Goal: Task Accomplishment & Management: Manage account settings

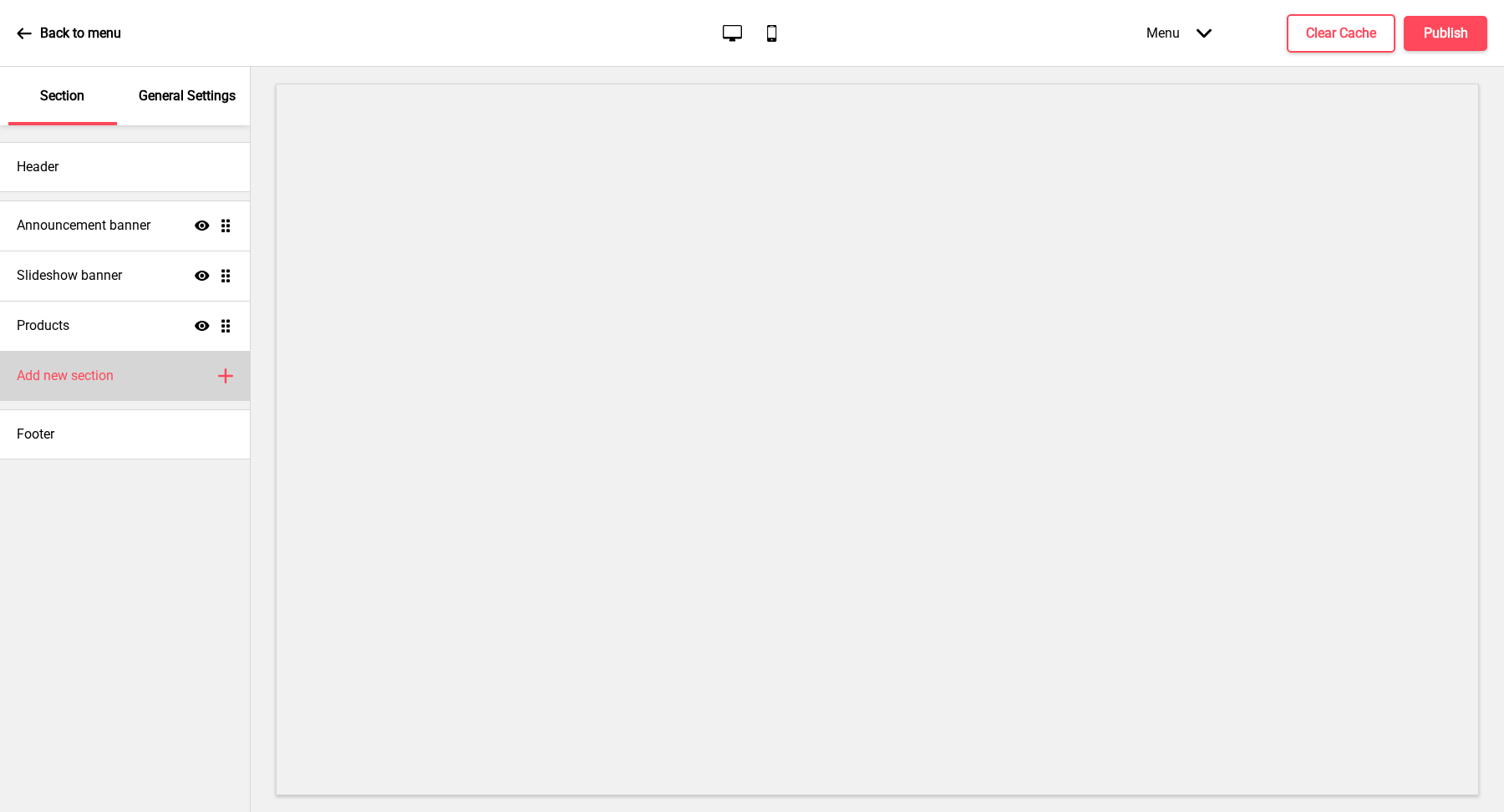
click at [144, 372] on div "Add new section Plus" at bounding box center [125, 376] width 250 height 50
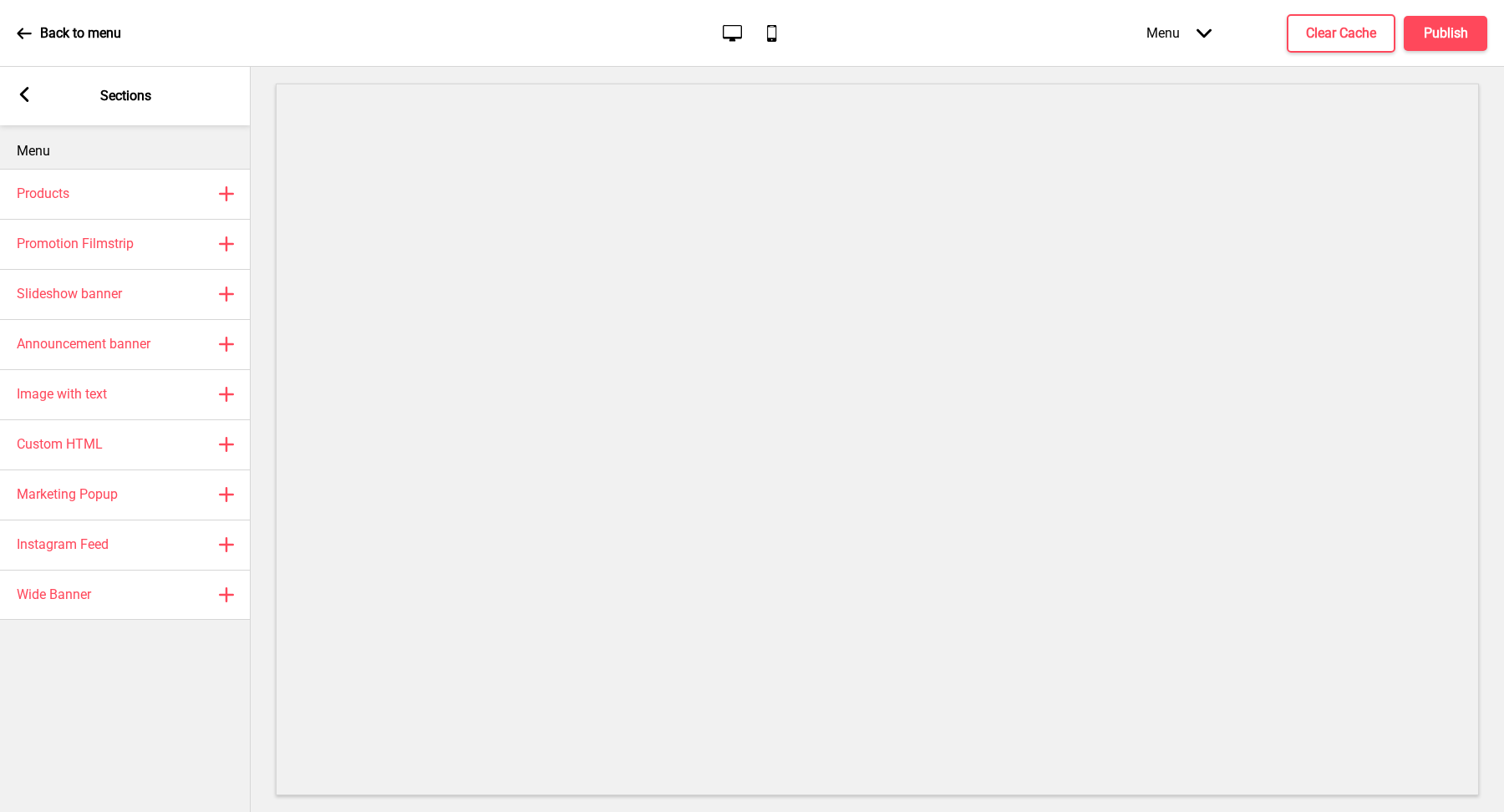
click at [24, 90] on icon at bounding box center [24, 94] width 9 height 15
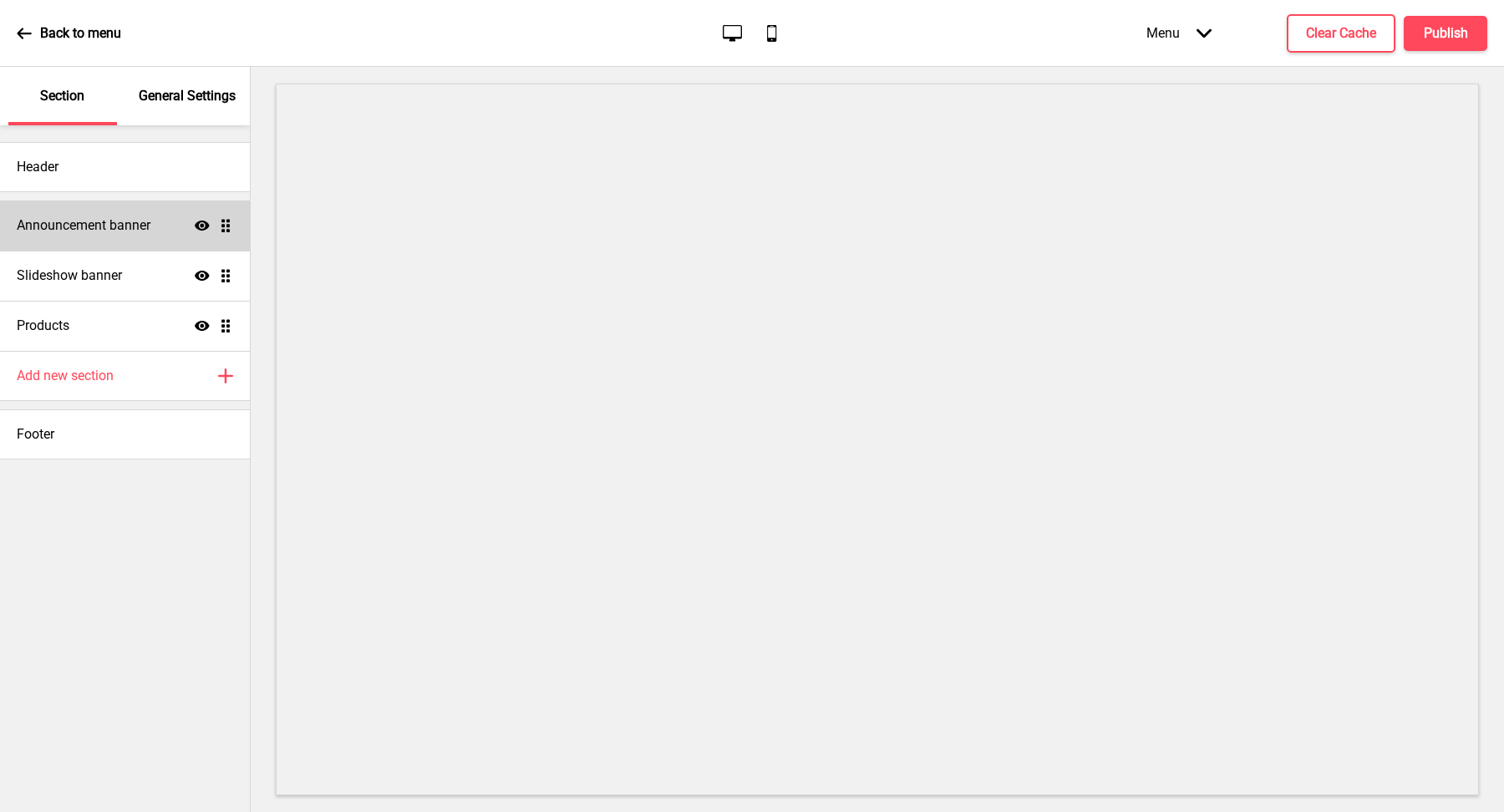
click at [100, 237] on div "Announcement banner Show Drag" at bounding box center [125, 226] width 250 height 50
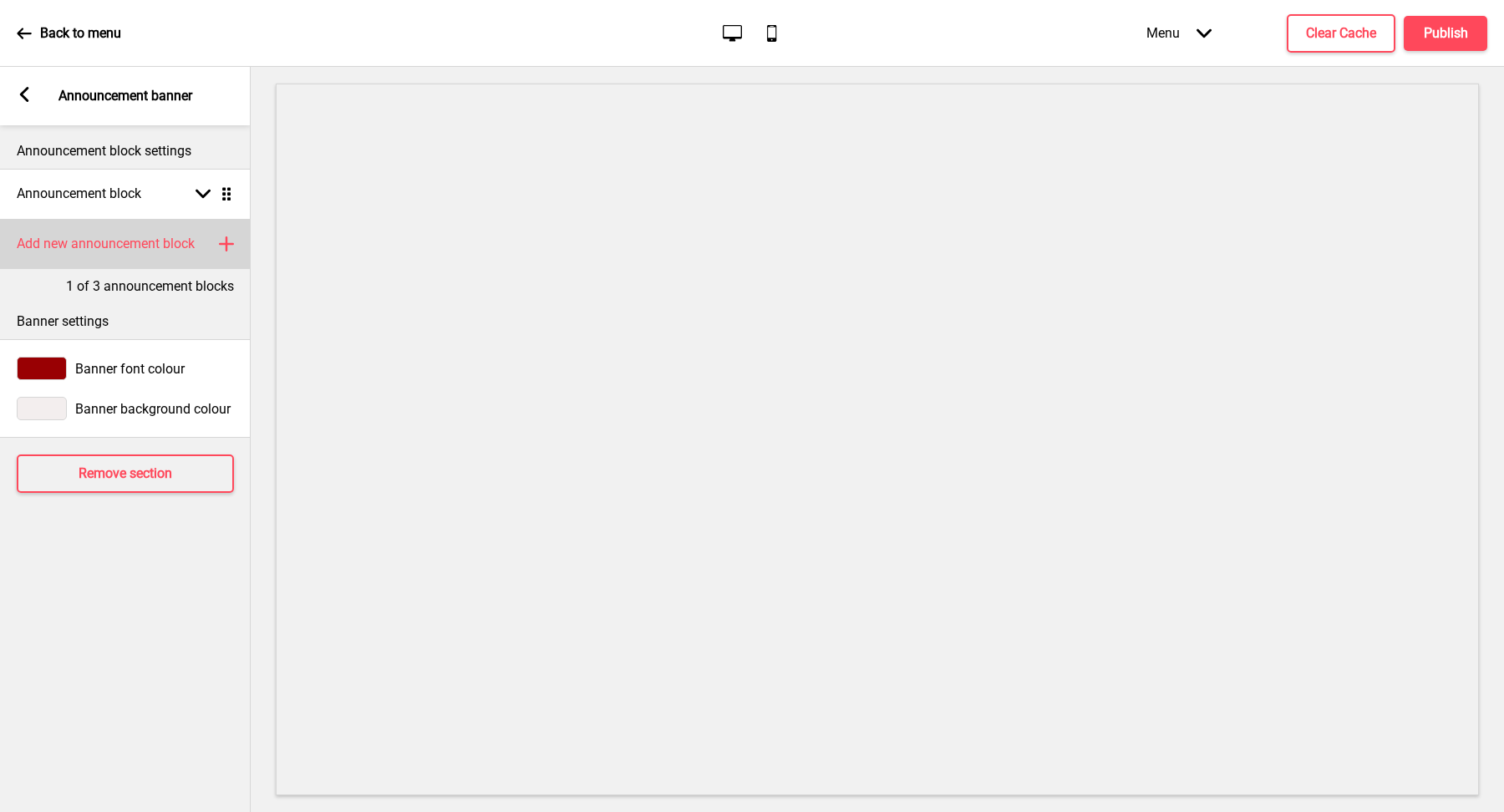
click at [167, 241] on h4 "Add new announcement block" at bounding box center [106, 244] width 178 height 18
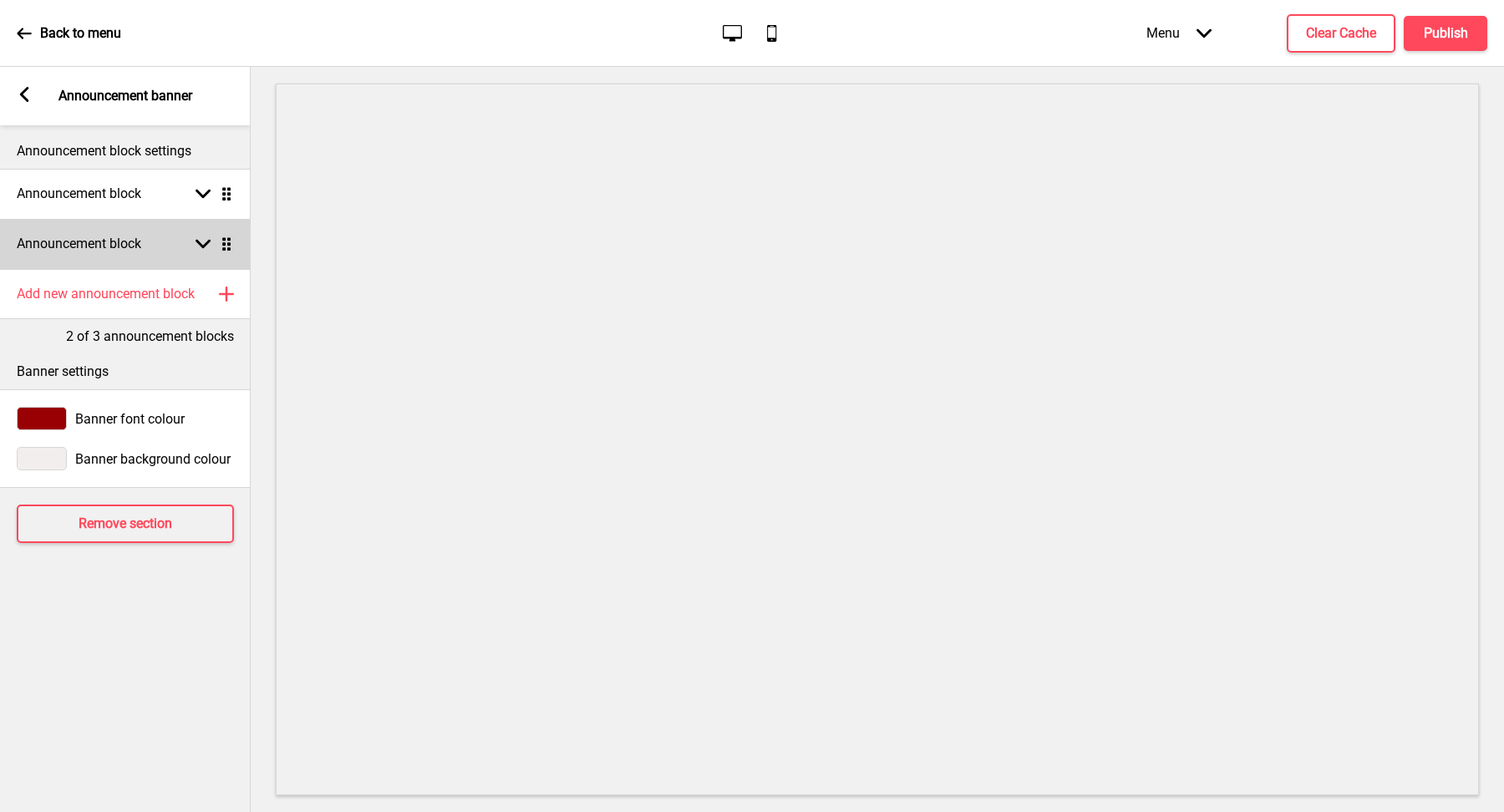
click at [184, 242] on div "Announcement block Arrow down Drag" at bounding box center [125, 244] width 251 height 50
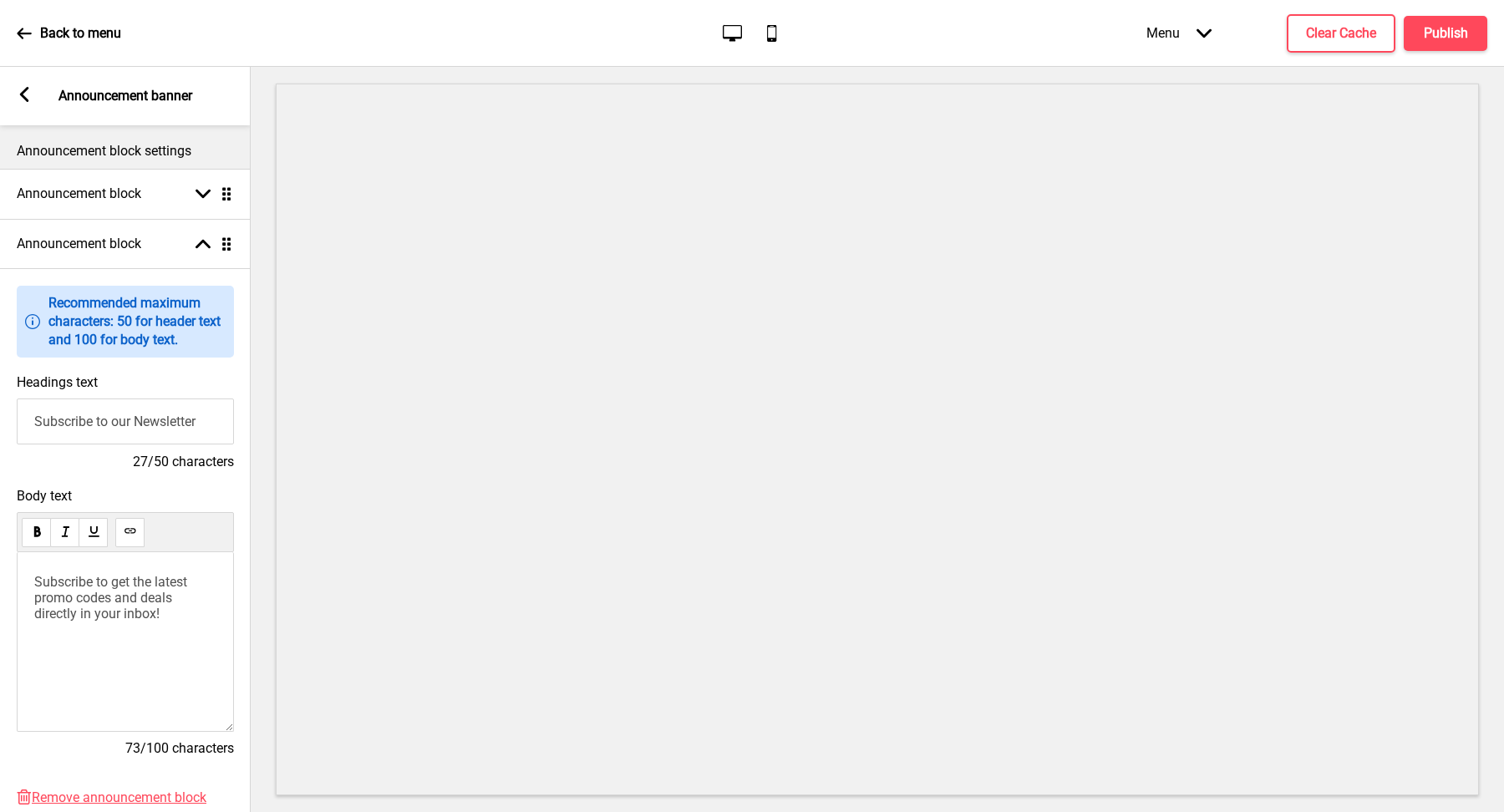
click at [153, 413] on input "Subscribe to our Newsletter" at bounding box center [126, 421] width 218 height 46
click at [153, 414] on input "Subscribe to our Newsletter" at bounding box center [126, 421] width 218 height 46
type input "L"
type input "#"
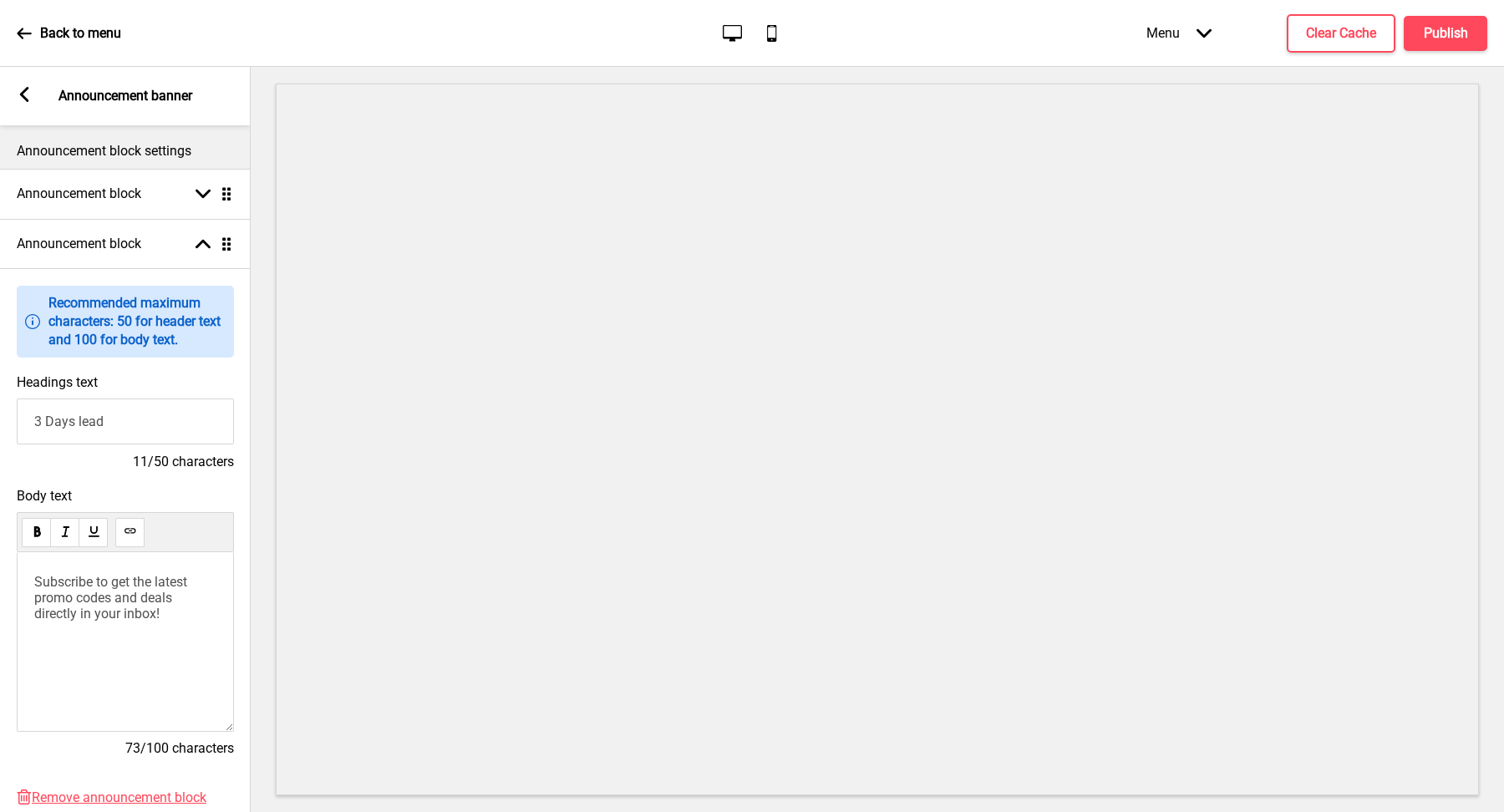
drag, startPoint x: 124, startPoint y: 423, endPoint x: 0, endPoint y: 423, distance: 124.0
click at [0, 423] on div "Headings text 3 Days lead 11/50 characters" at bounding box center [125, 423] width 251 height 113
click at [191, 424] on input "Please order at least 3 days in advnace" at bounding box center [126, 421] width 218 height 46
type input "Please order at least 3 days in advance"
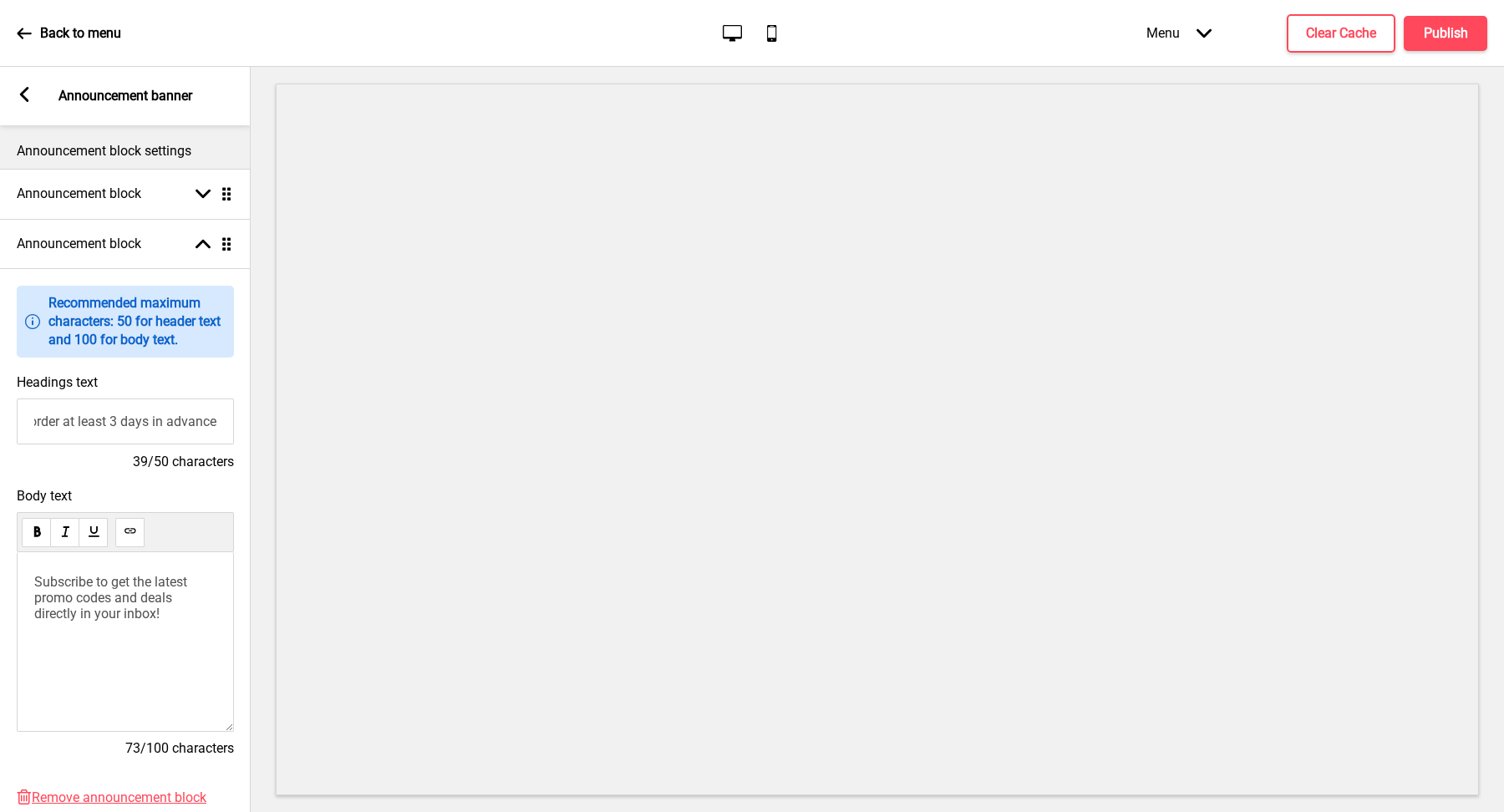
click at [154, 594] on span "Subscribe to get the latest promo codes and deals directly in your inbox!" at bounding box center [112, 597] width 157 height 48
click at [154, 593] on span "Subscribe to get the latest promo codes and deals directly in your inbox!" at bounding box center [112, 597] width 157 height 48
click at [197, 581] on p "For enquiry, call us at [PHONE_NUMBER]" at bounding box center [125, 589] width 183 height 31
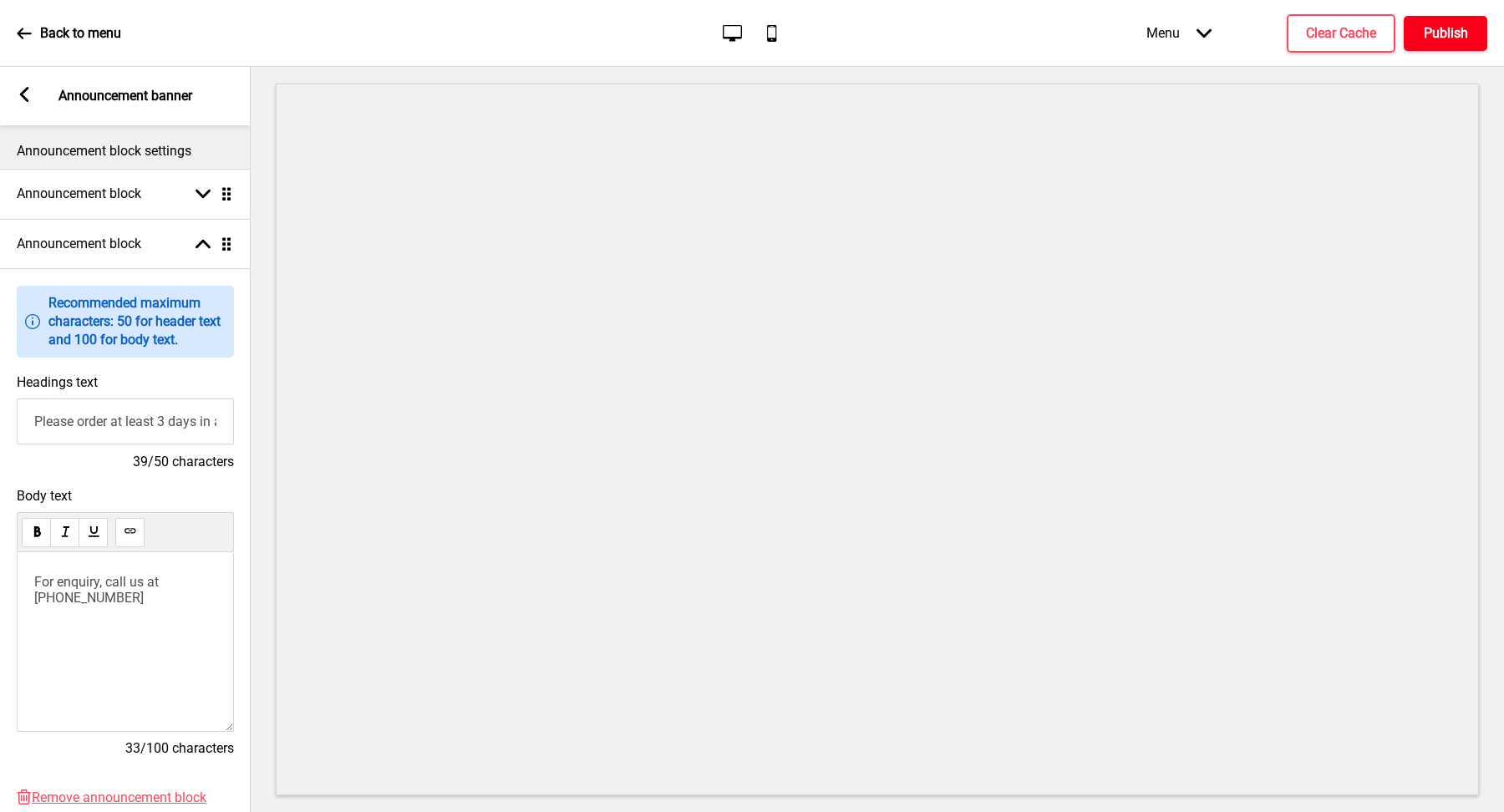
click at [1432, 25] on h4 "Publish" at bounding box center [1446, 33] width 44 height 18
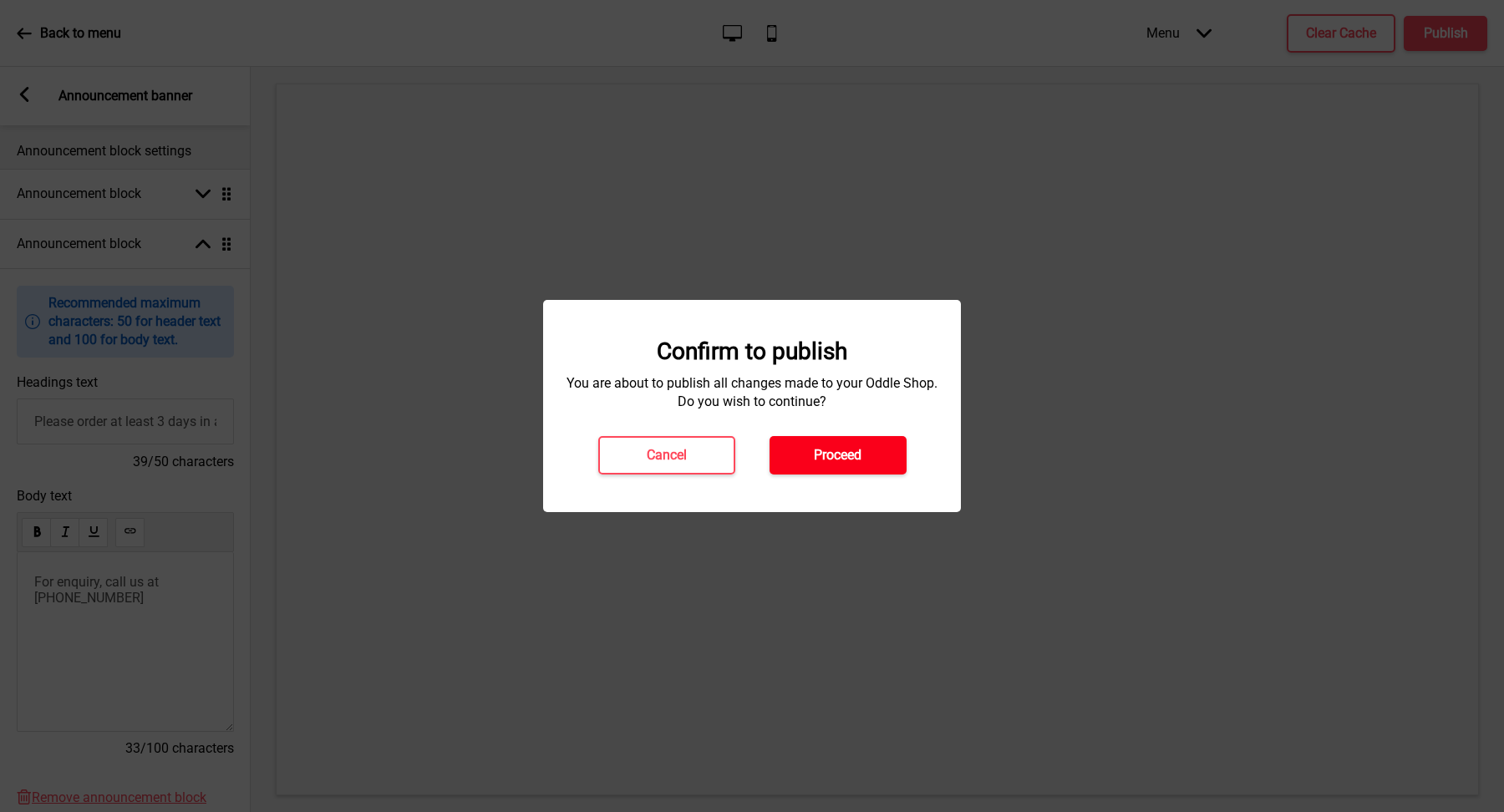
click at [843, 461] on h4 "Proceed" at bounding box center [837, 455] width 48 height 18
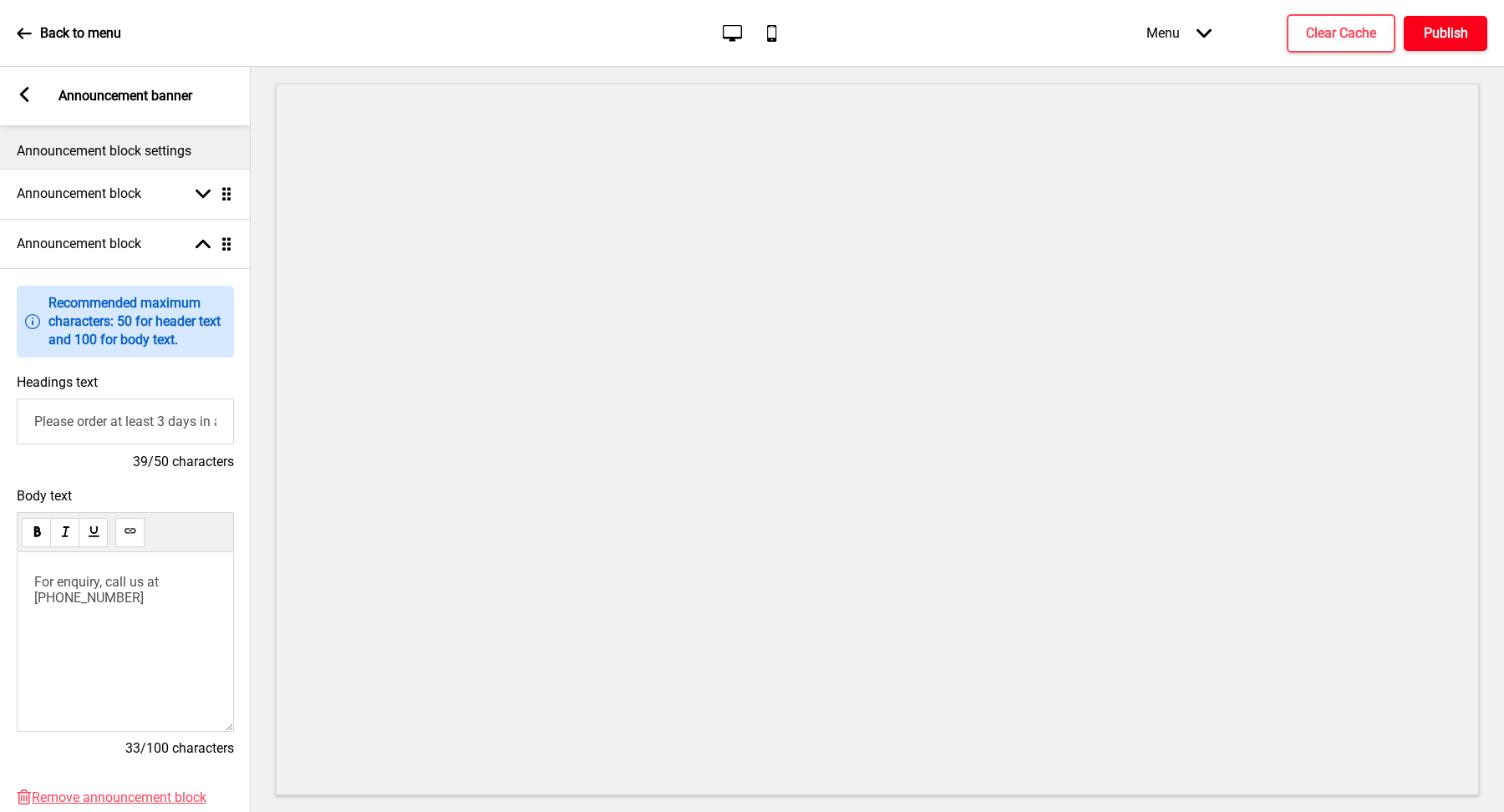
click at [1438, 29] on h4 "Publish" at bounding box center [1446, 33] width 44 height 18
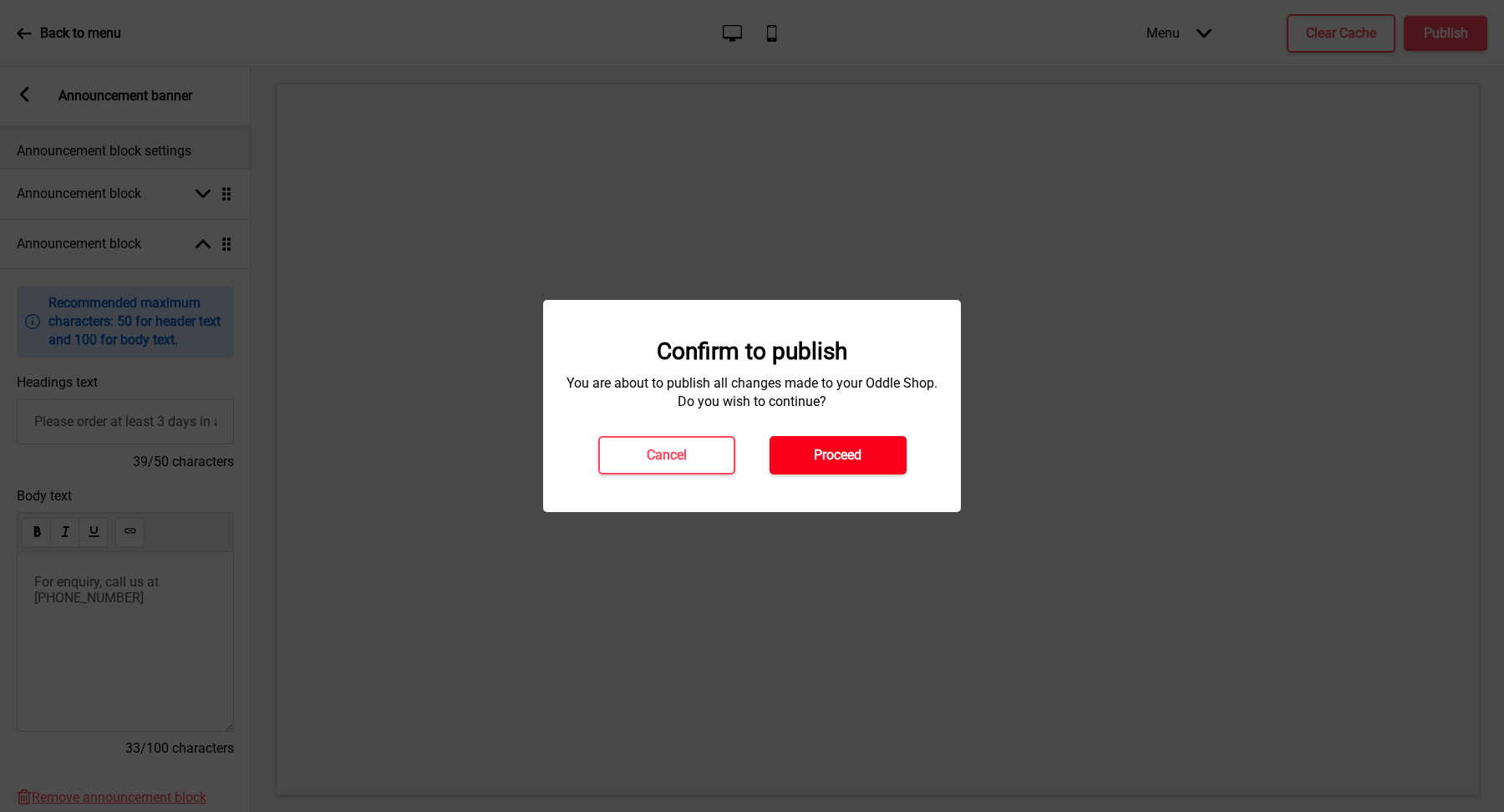
click at [858, 466] on button "Proceed" at bounding box center [838, 455] width 137 height 39
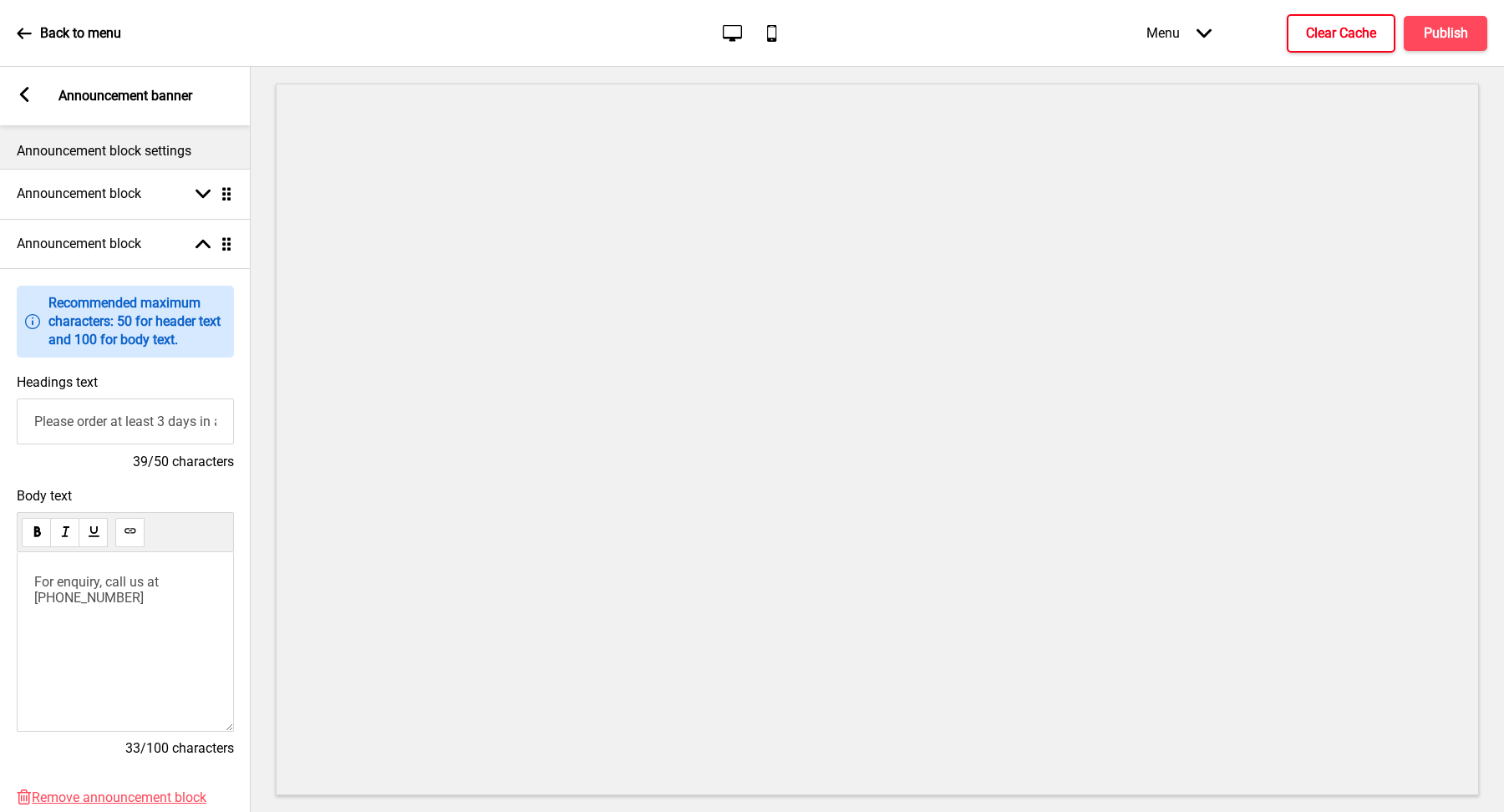
click at [1334, 29] on h4 "Clear Cache" at bounding box center [1341, 33] width 70 height 18
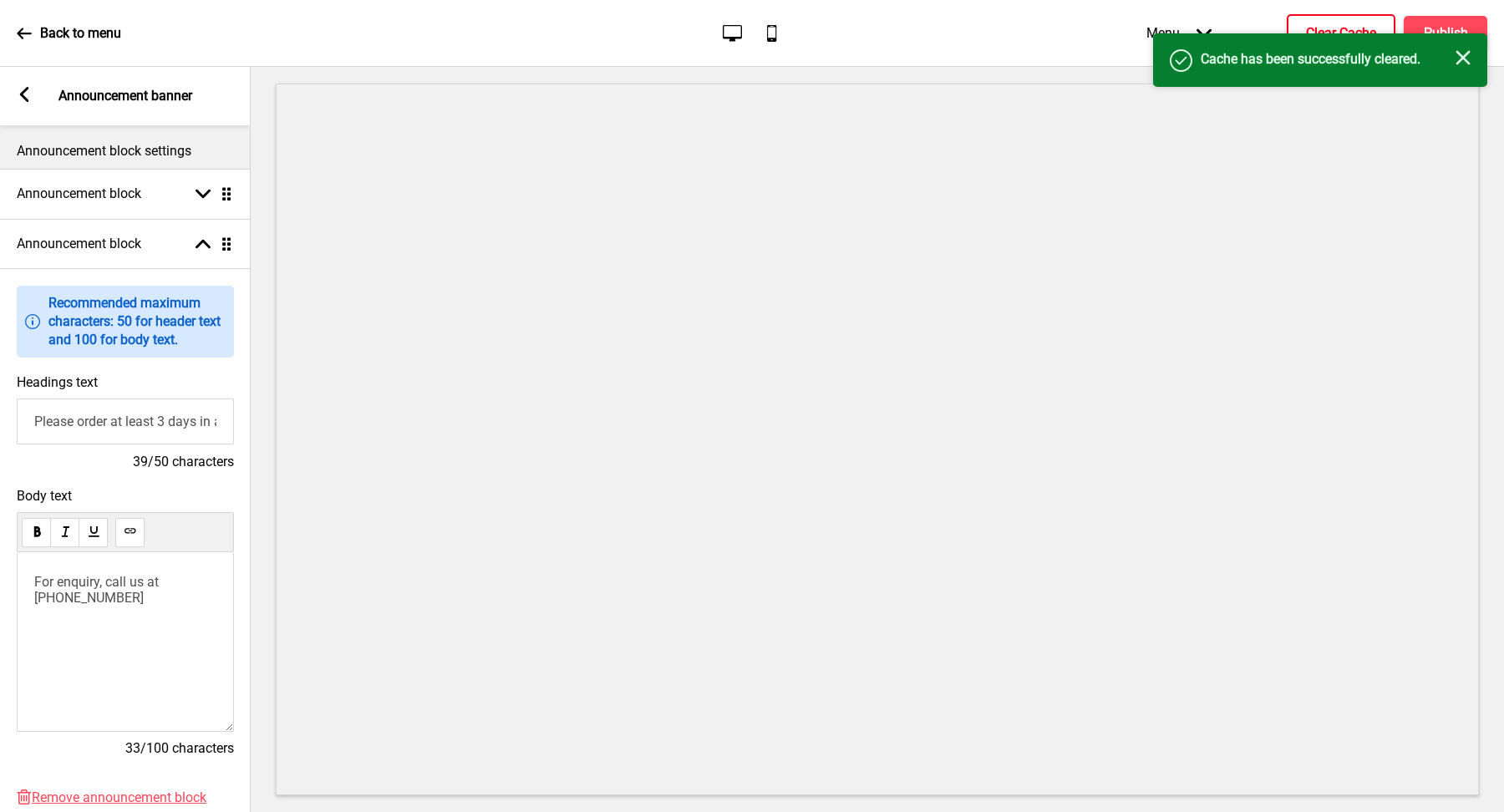
click at [1467, 58] on icon "Close" at bounding box center [1463, 58] width 15 height 15
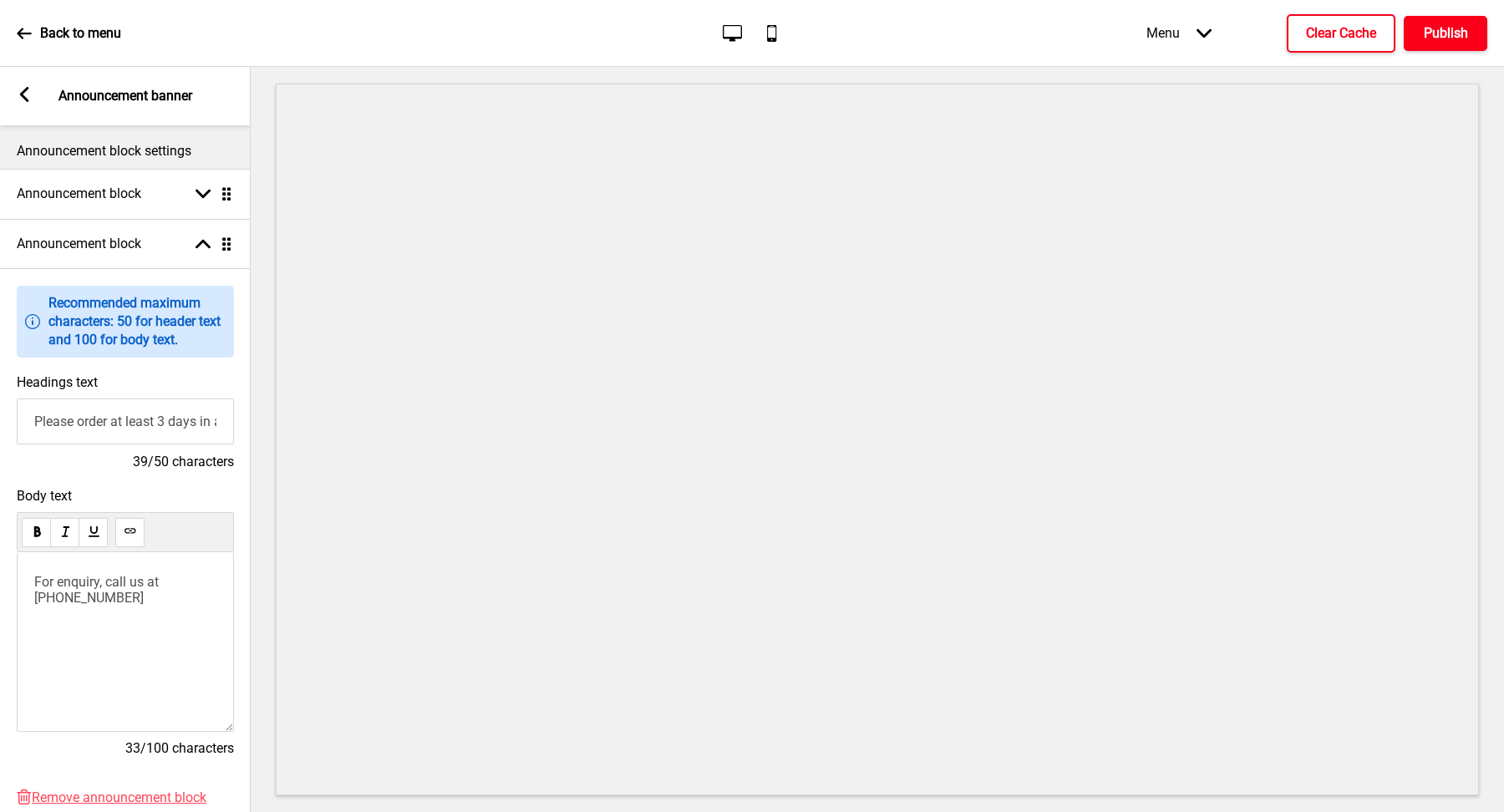
click at [1441, 35] on h4 "Publish" at bounding box center [1446, 33] width 44 height 18
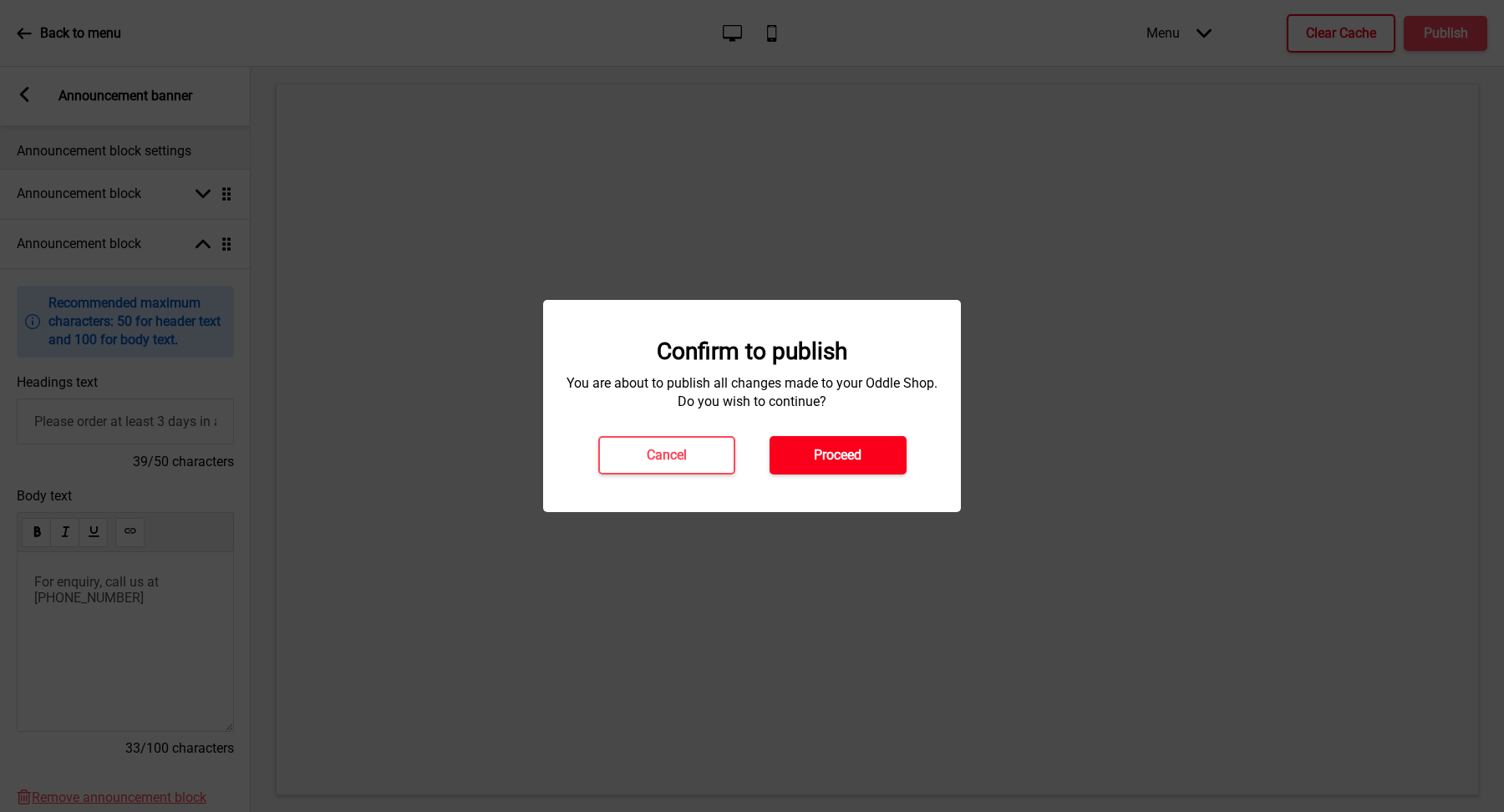
click at [848, 470] on button "Proceed" at bounding box center [838, 455] width 137 height 39
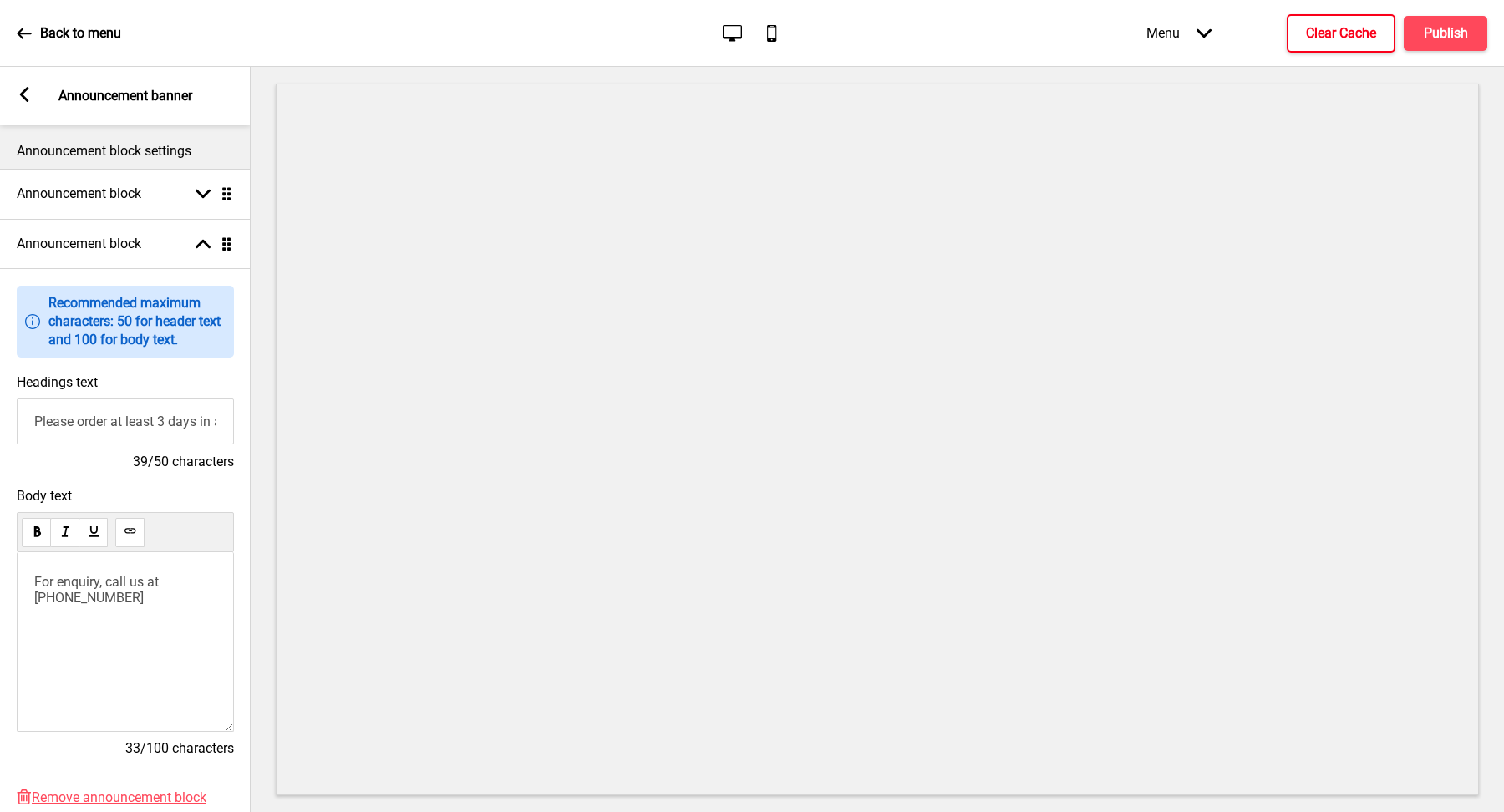
click at [38, 91] on div "Arrow left Announcement banner" at bounding box center [125, 95] width 251 height 58
click at [19, 91] on rect at bounding box center [24, 94] width 15 height 15
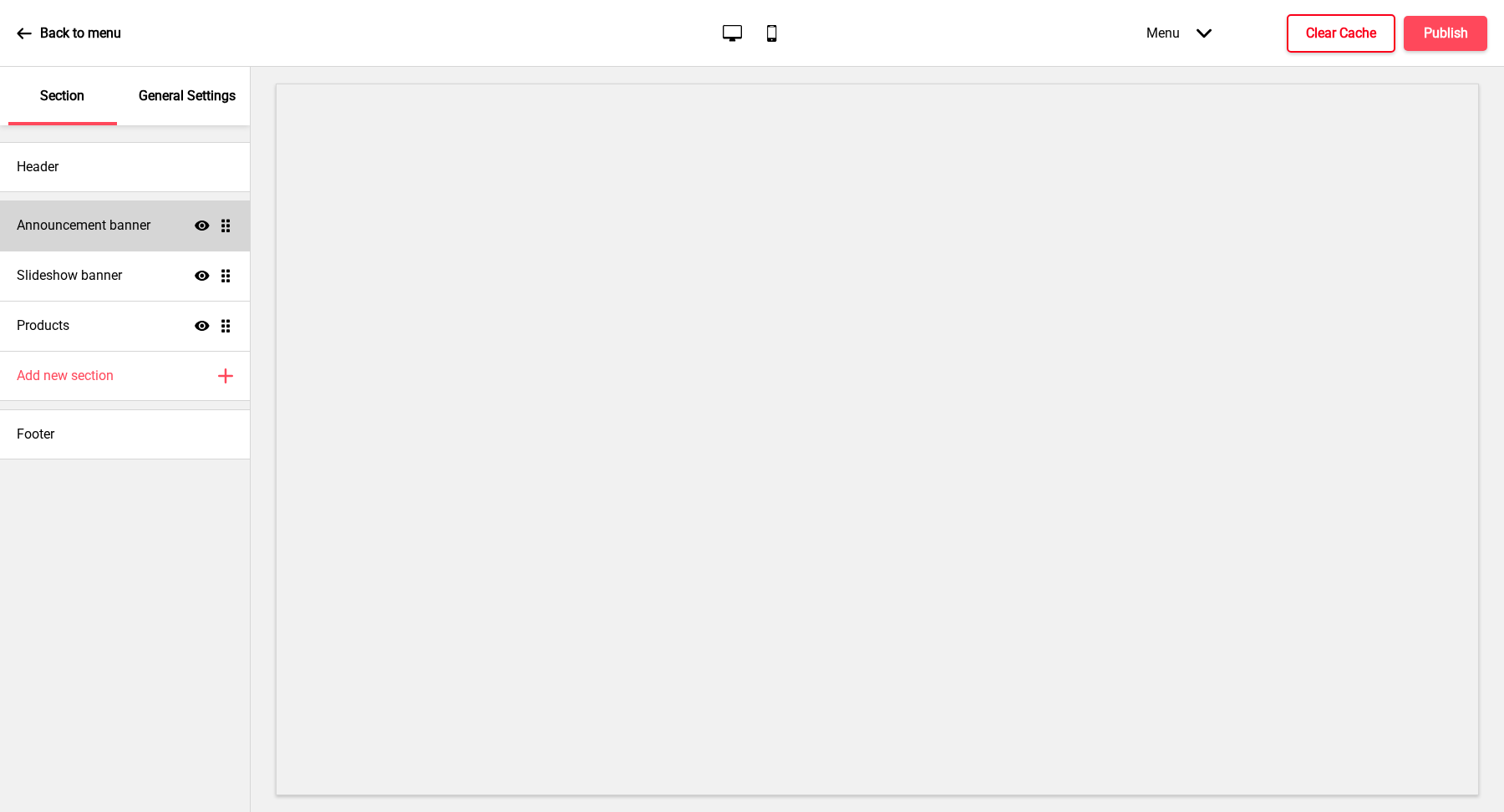
click at [121, 223] on h4 "Announcement banner" at bounding box center [84, 226] width 134 height 18
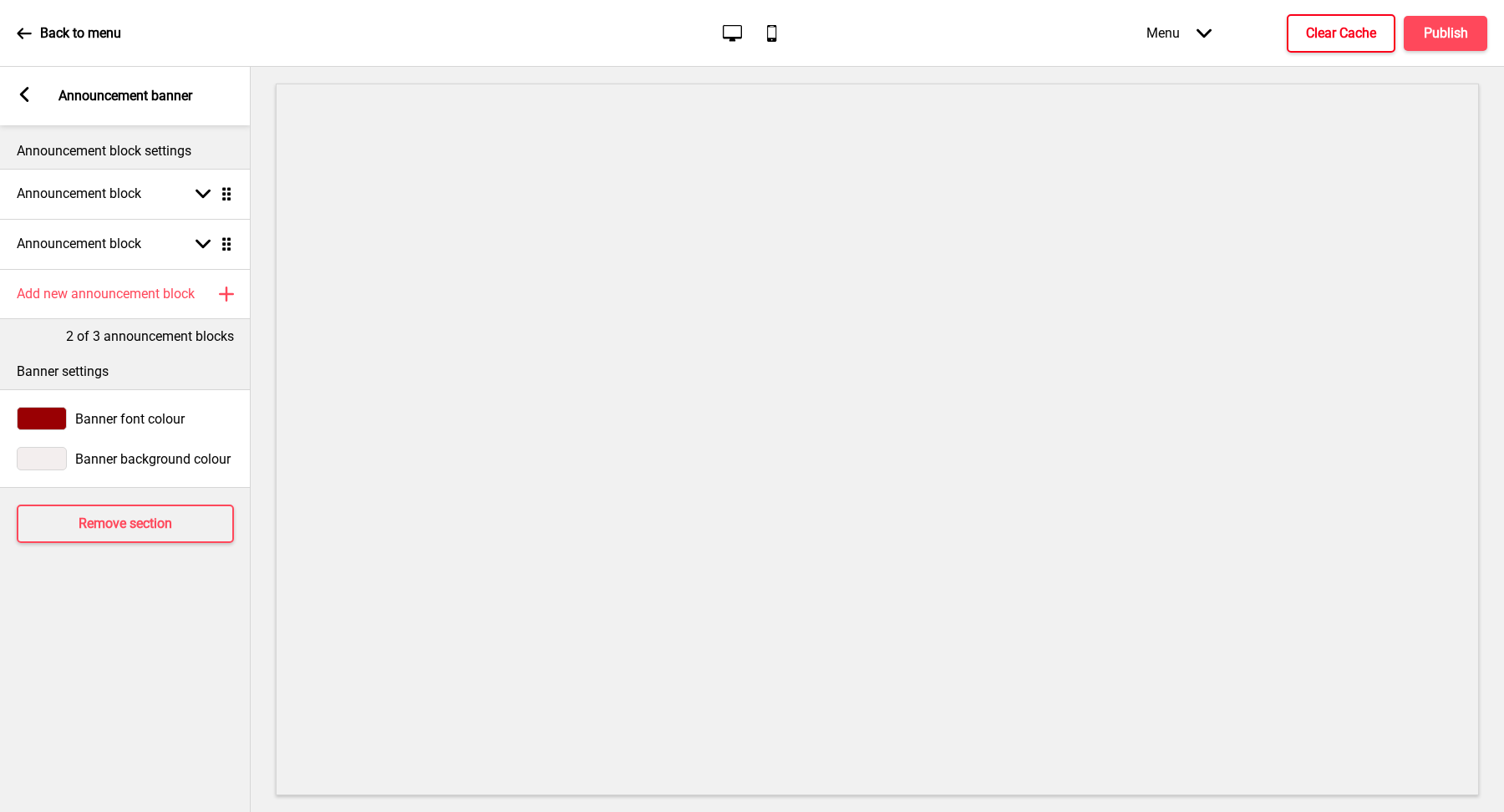
click at [23, 100] on icon at bounding box center [24, 94] width 9 height 15
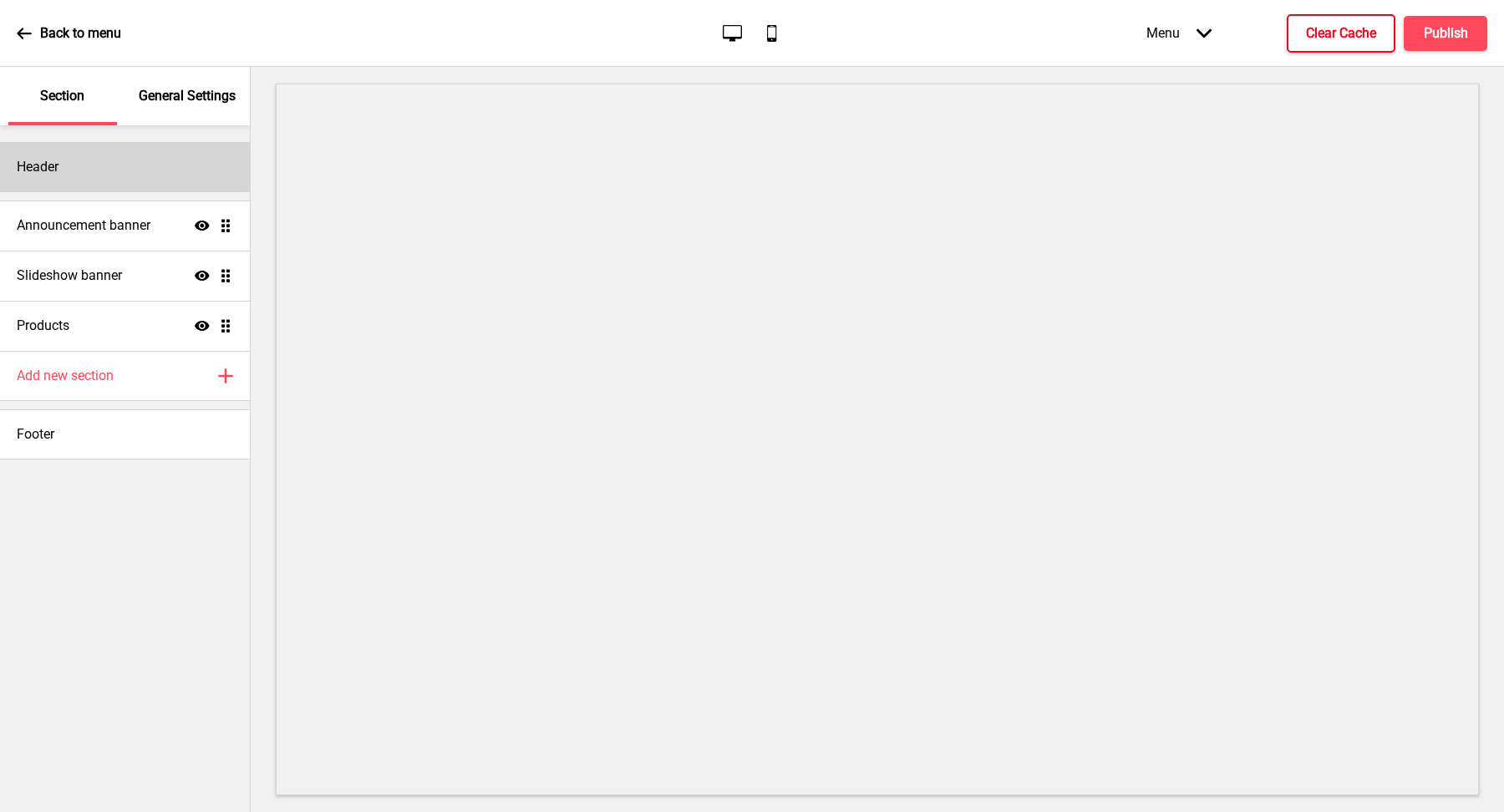
click at [55, 159] on h4 "Header" at bounding box center [38, 167] width 41 height 18
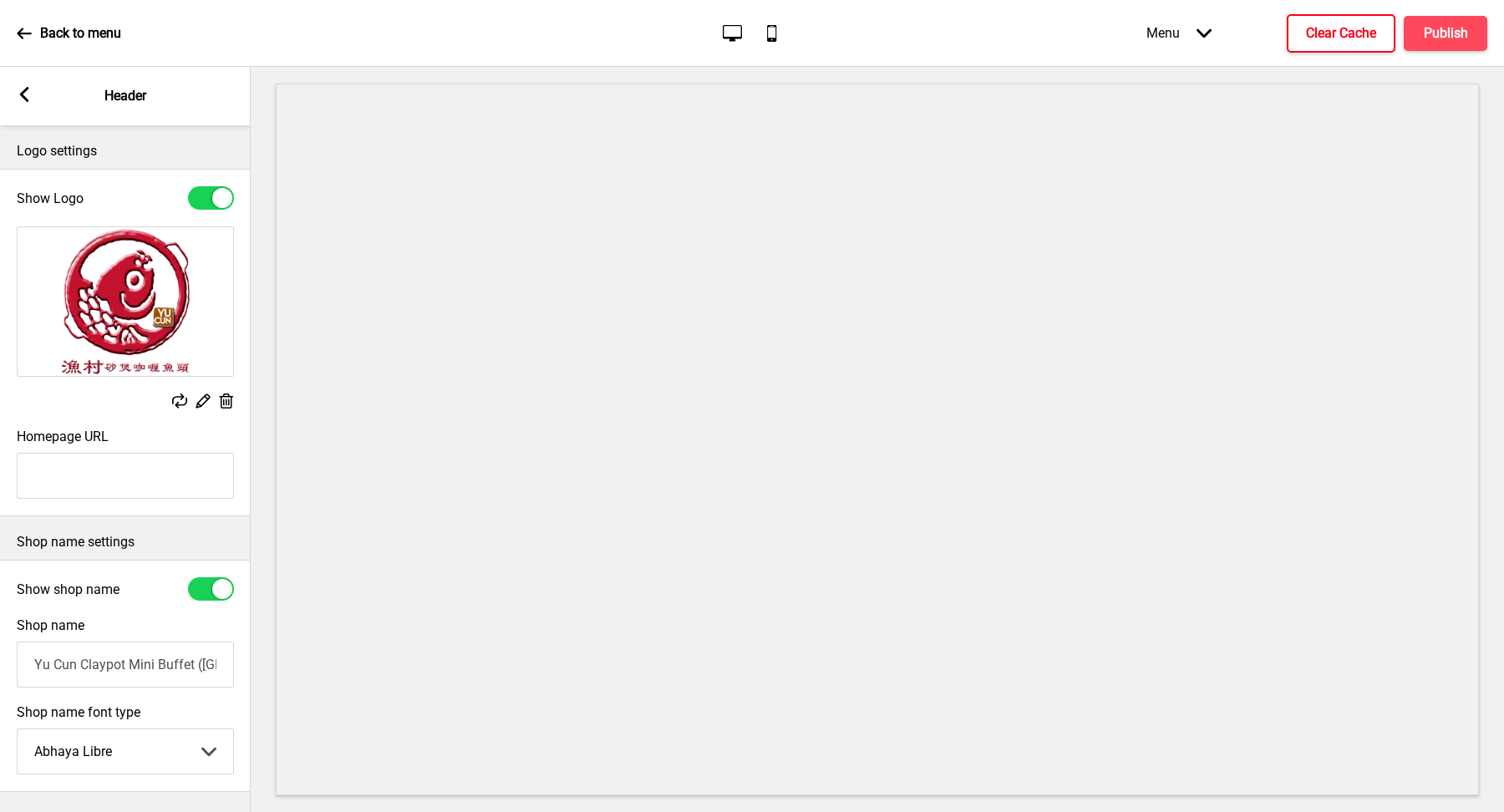
click at [166, 664] on input "Yu Cun Claypot Mini Buffet ([GEOGRAPHIC_DATA])" at bounding box center [126, 665] width 218 height 46
click at [1436, 39] on h4 "Publish" at bounding box center [1446, 33] width 44 height 18
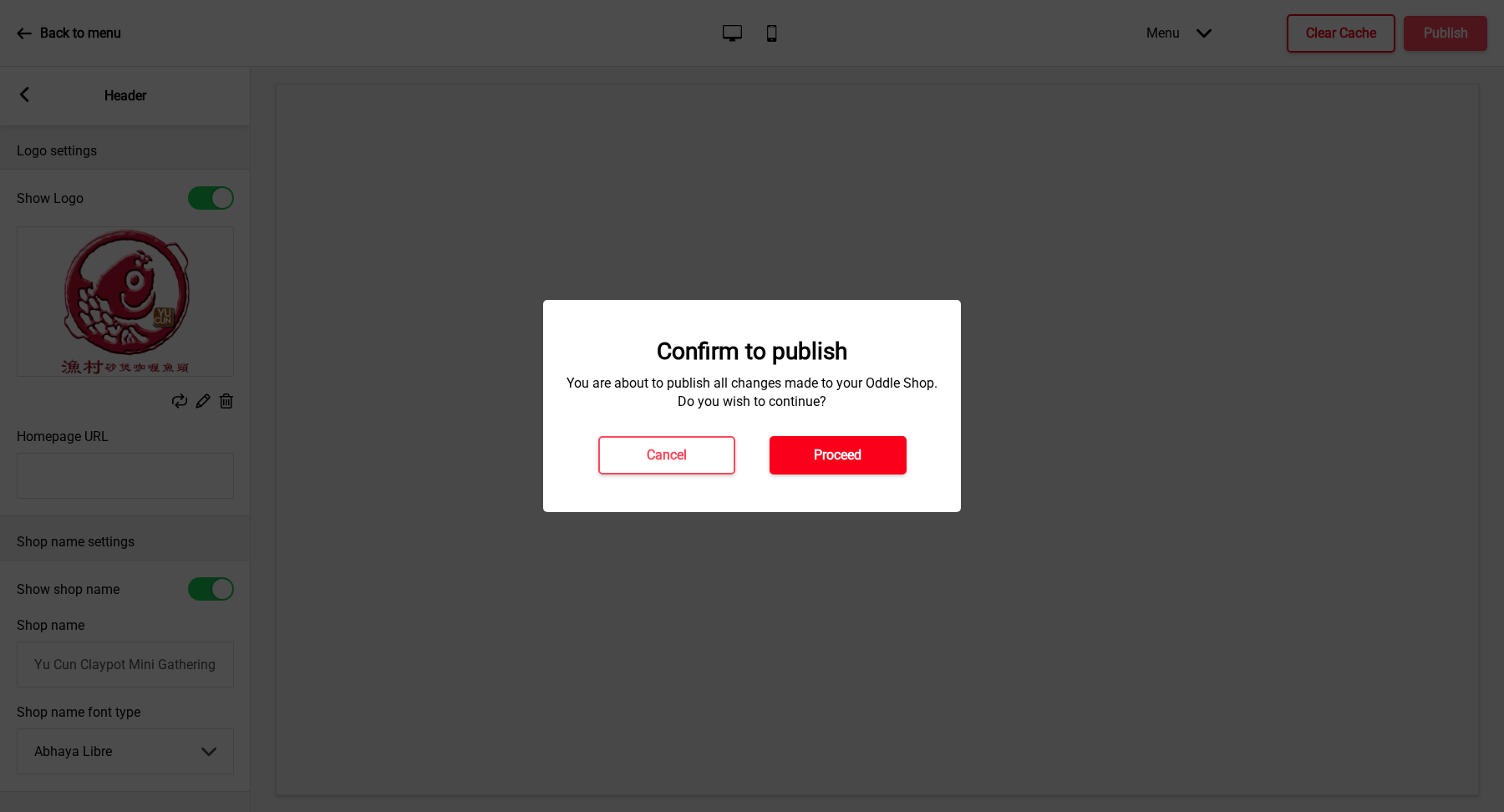
click at [839, 464] on h4 "Proceed" at bounding box center [837, 455] width 48 height 18
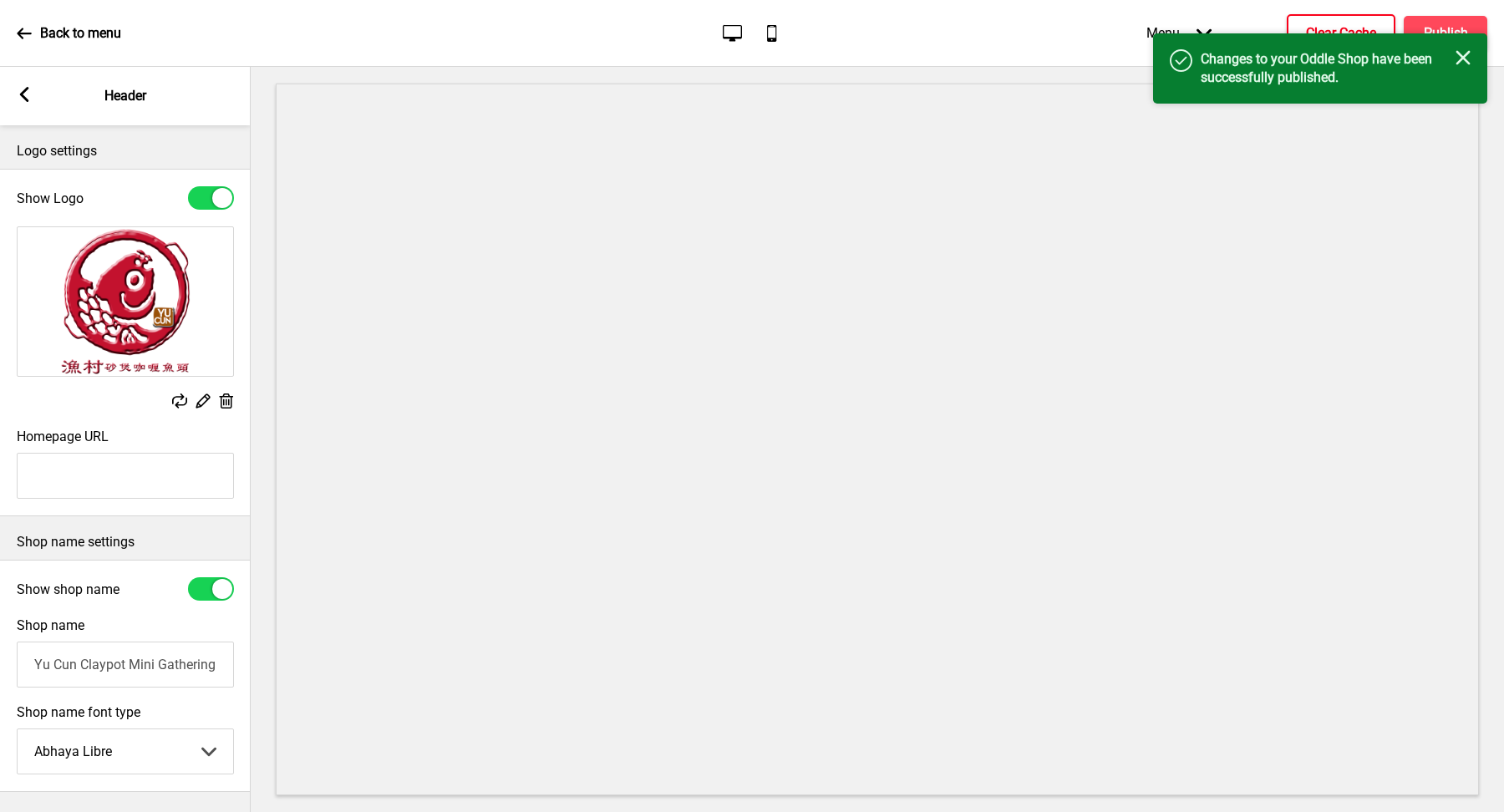
click at [191, 666] on input "Yu Cun Claypot Mini Gathering ([GEOGRAPHIC_DATA])" at bounding box center [126, 665] width 218 height 46
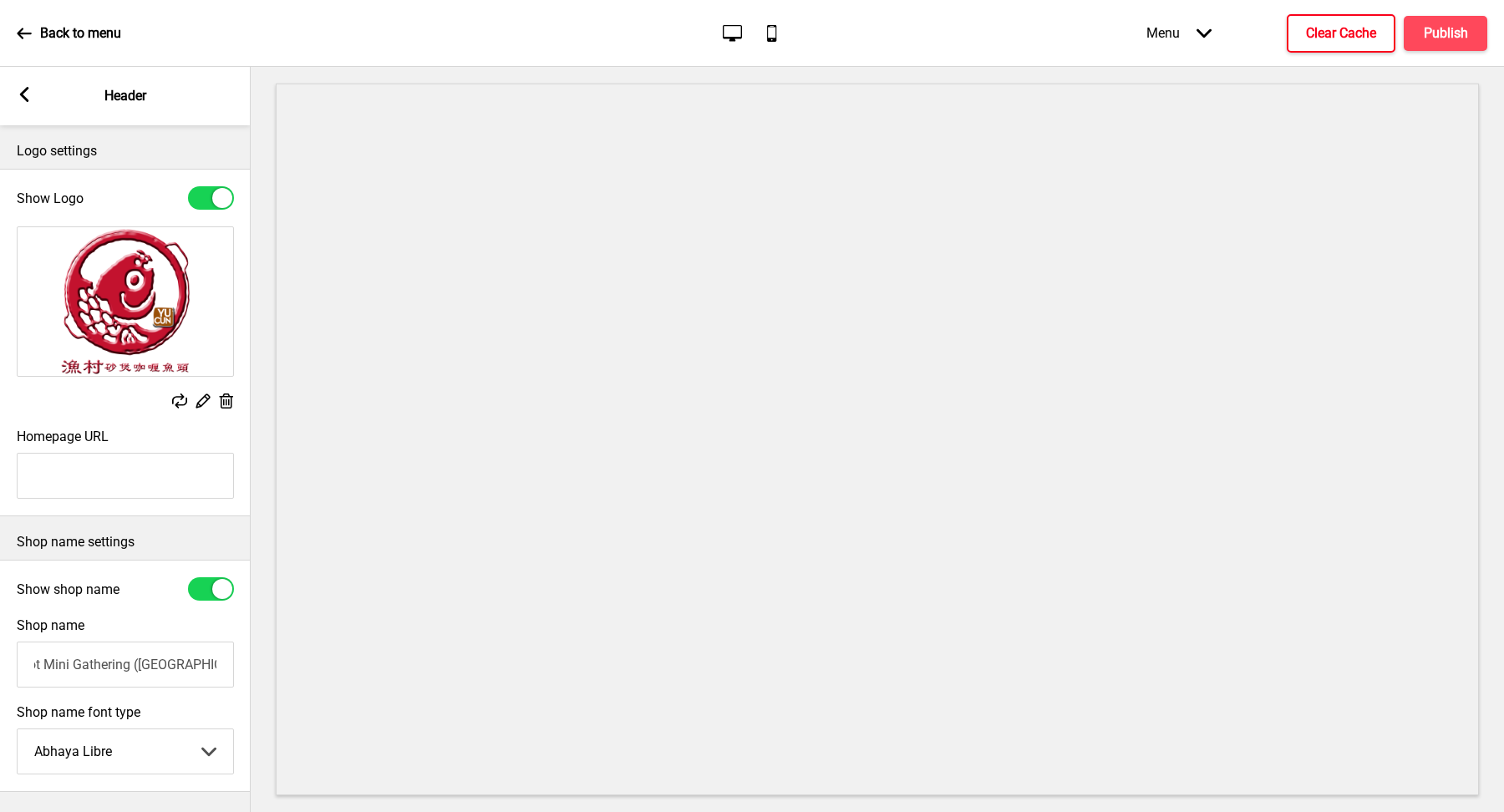
drag, startPoint x: 136, startPoint y: 664, endPoint x: 247, endPoint y: 663, distance: 111.0
click at [246, 667] on div "Shop name [PERSON_NAME] Claypot Mini Gathering ([GEOGRAPHIC_DATA])" at bounding box center [125, 652] width 251 height 87
type input "Yu Cun Claypot Mini Gathering"
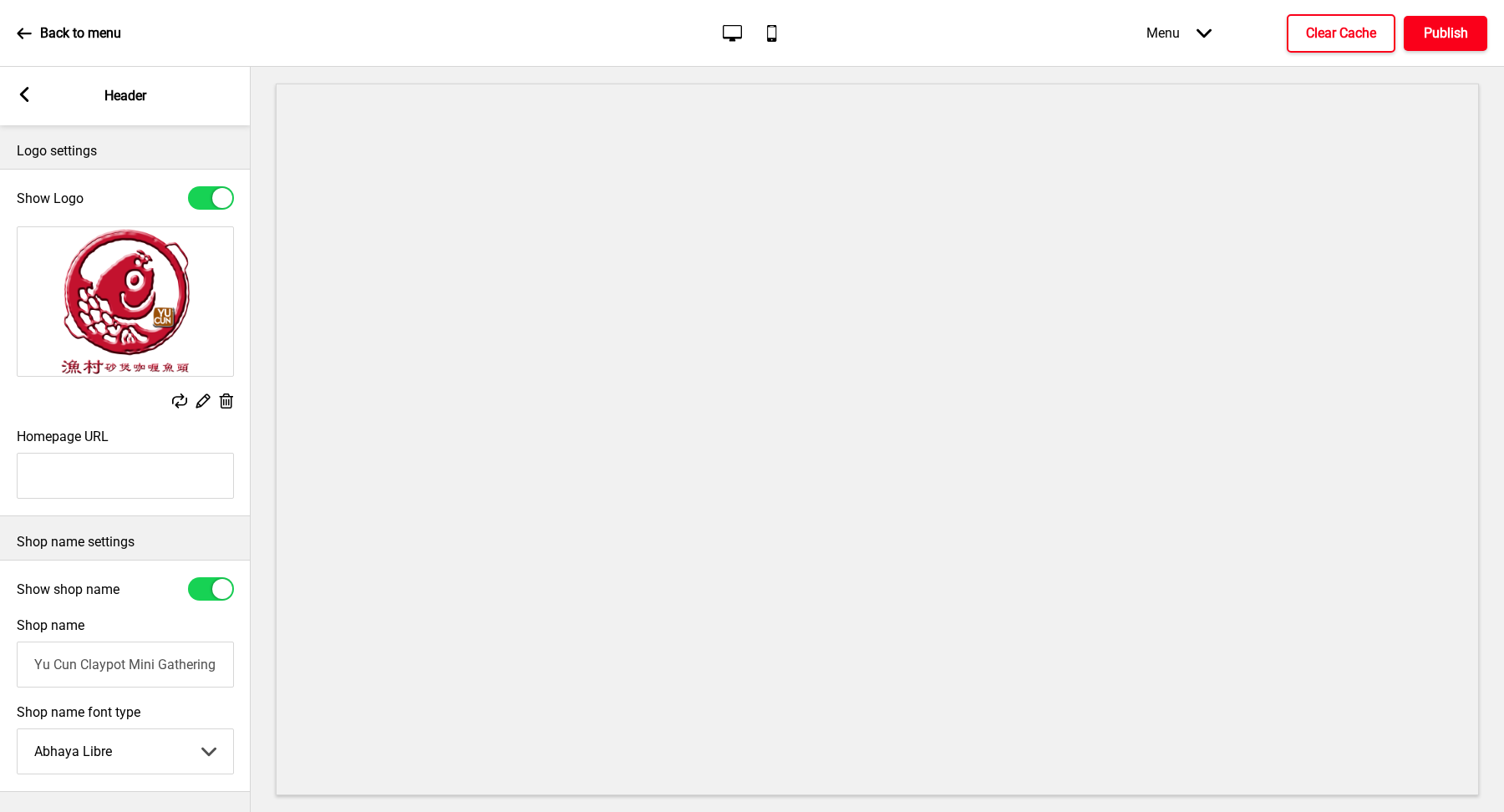
click at [1446, 40] on h4 "Publish" at bounding box center [1446, 33] width 44 height 18
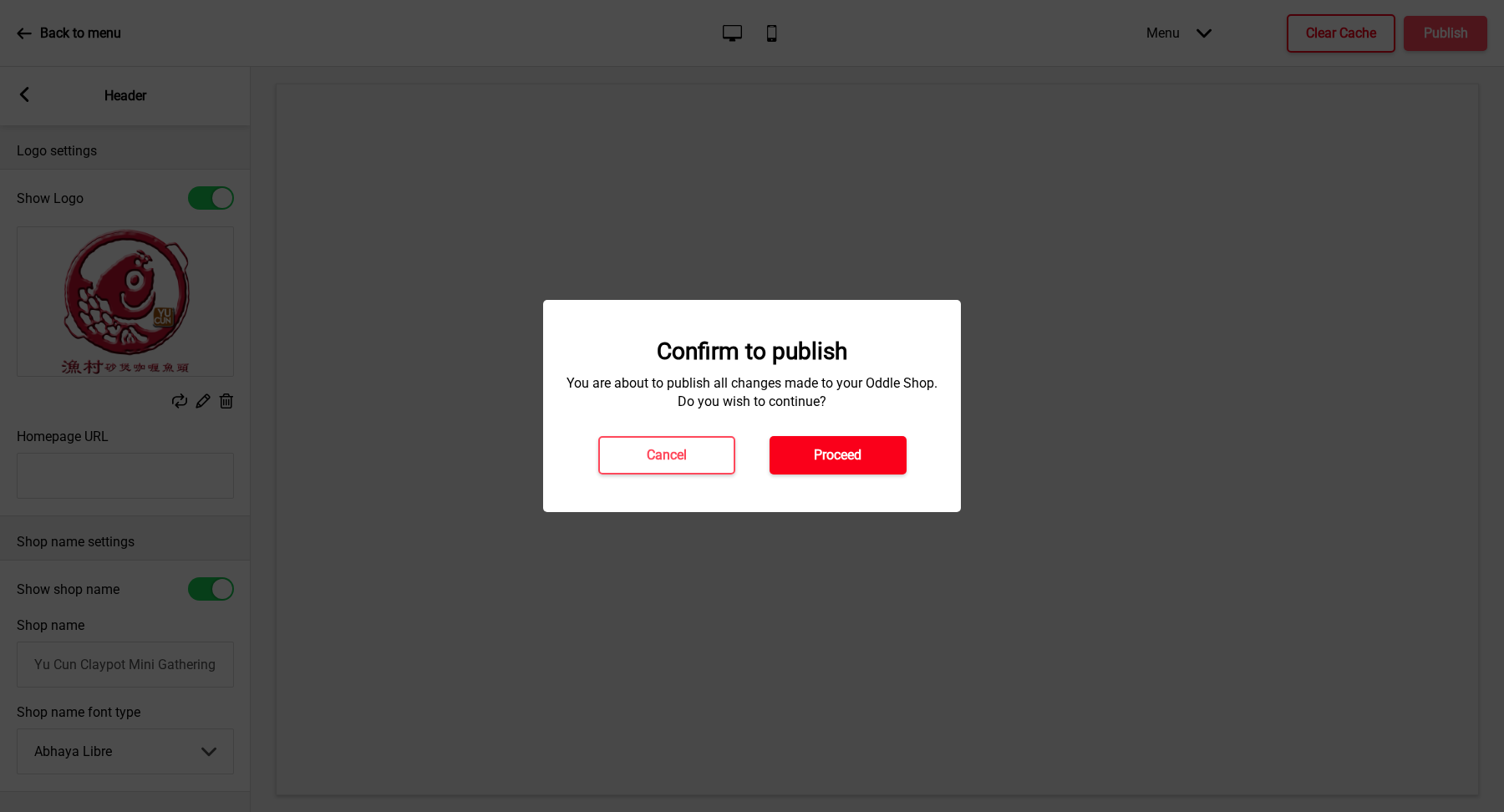
click at [831, 439] on button "Proceed" at bounding box center [838, 455] width 137 height 39
